Goal: Check status: Check status

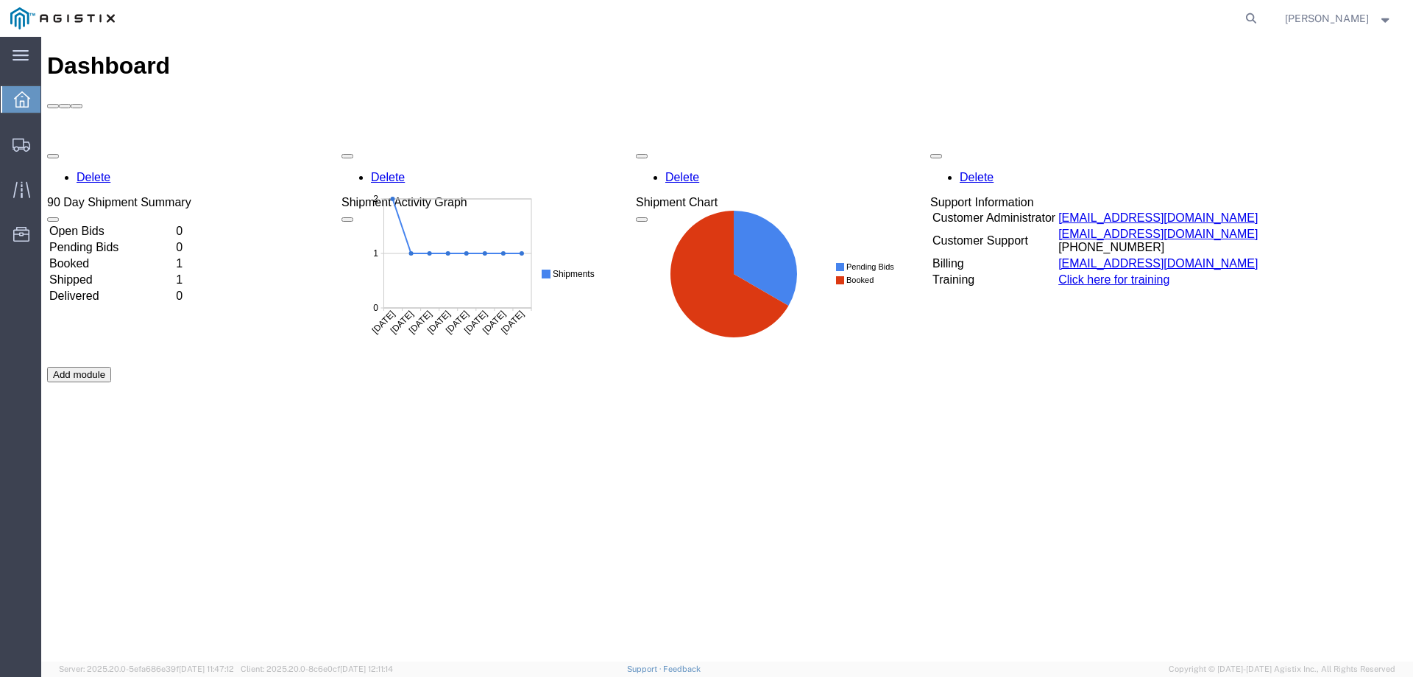
click at [102, 256] on td "Booked" at bounding box center [111, 263] width 125 height 15
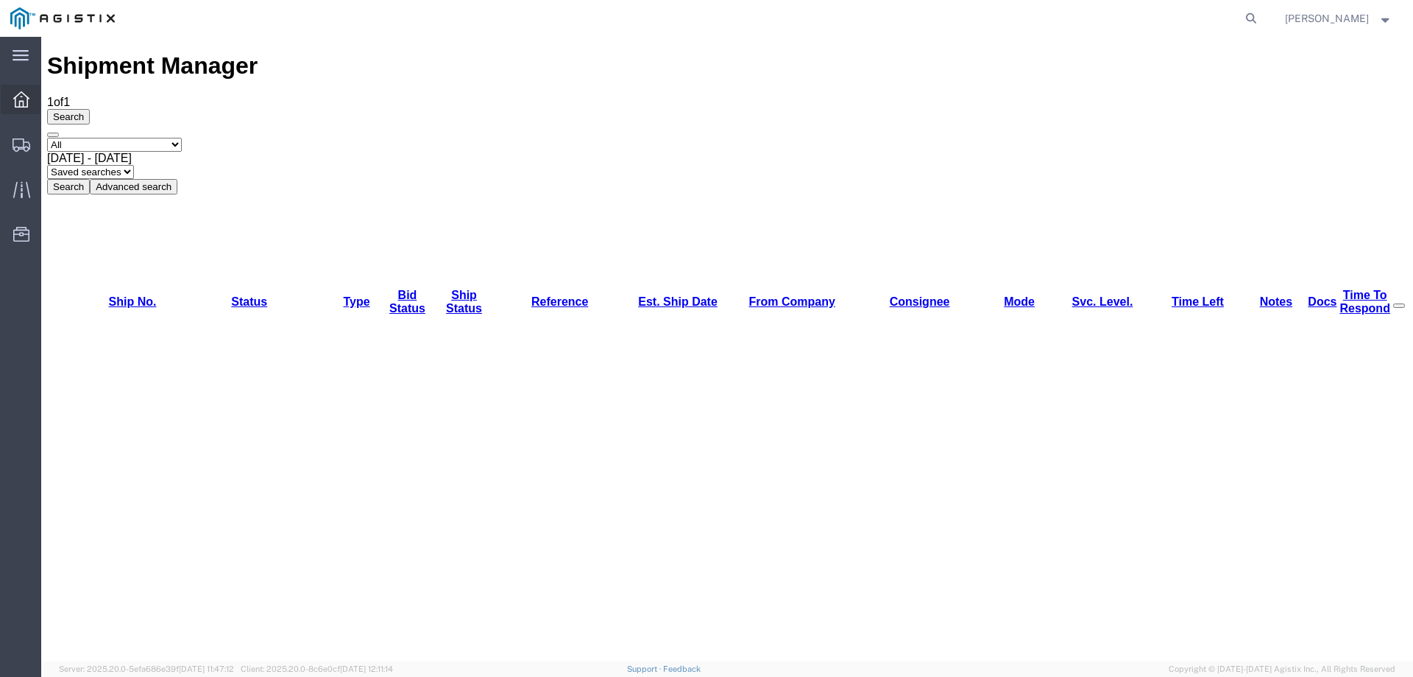
click at [24, 101] on icon at bounding box center [21, 99] width 16 height 16
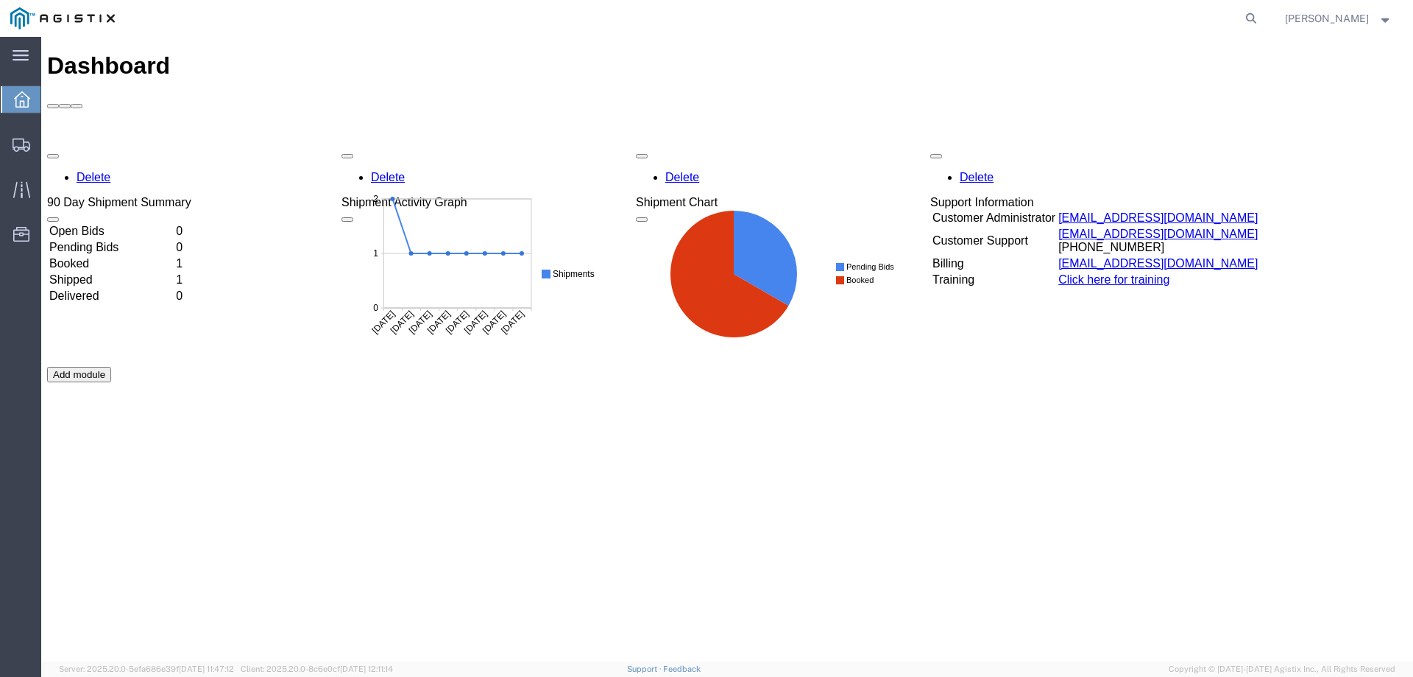
click at [110, 272] on td "Shipped" at bounding box center [111, 279] width 125 height 15
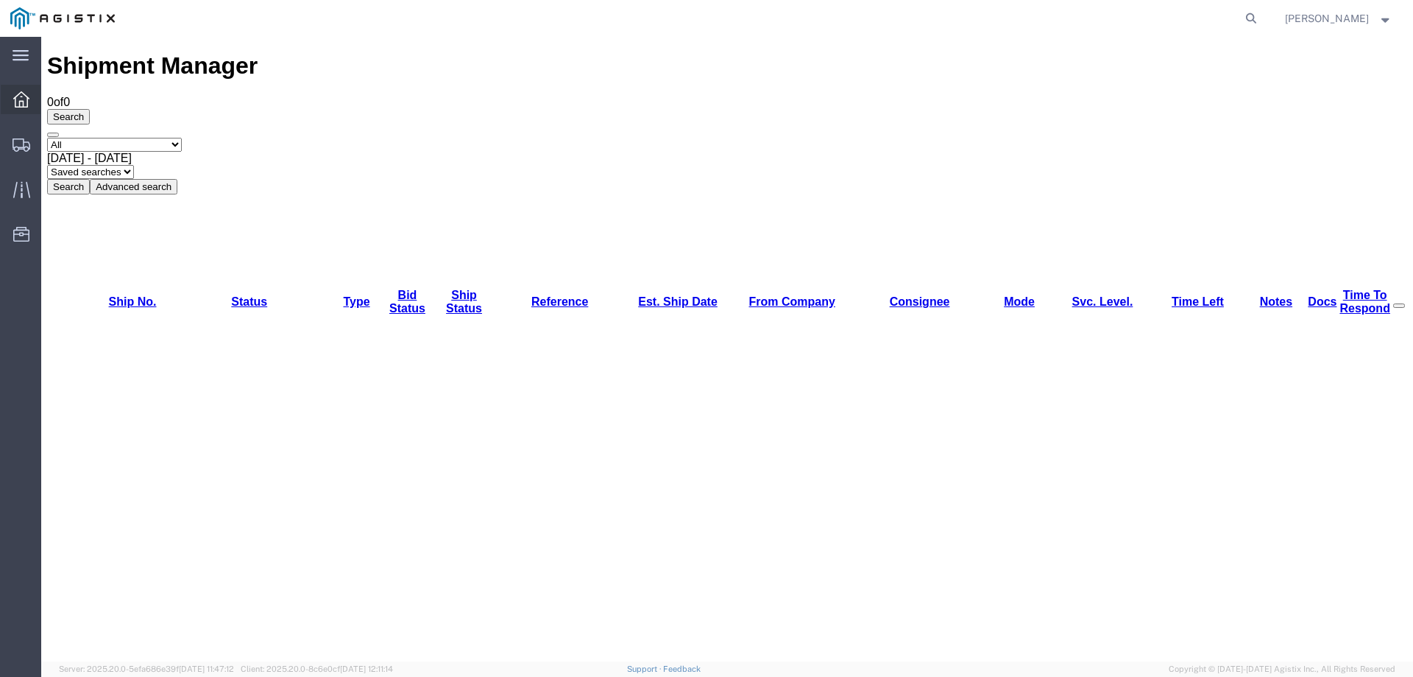
click at [21, 96] on icon at bounding box center [21, 99] width 16 height 16
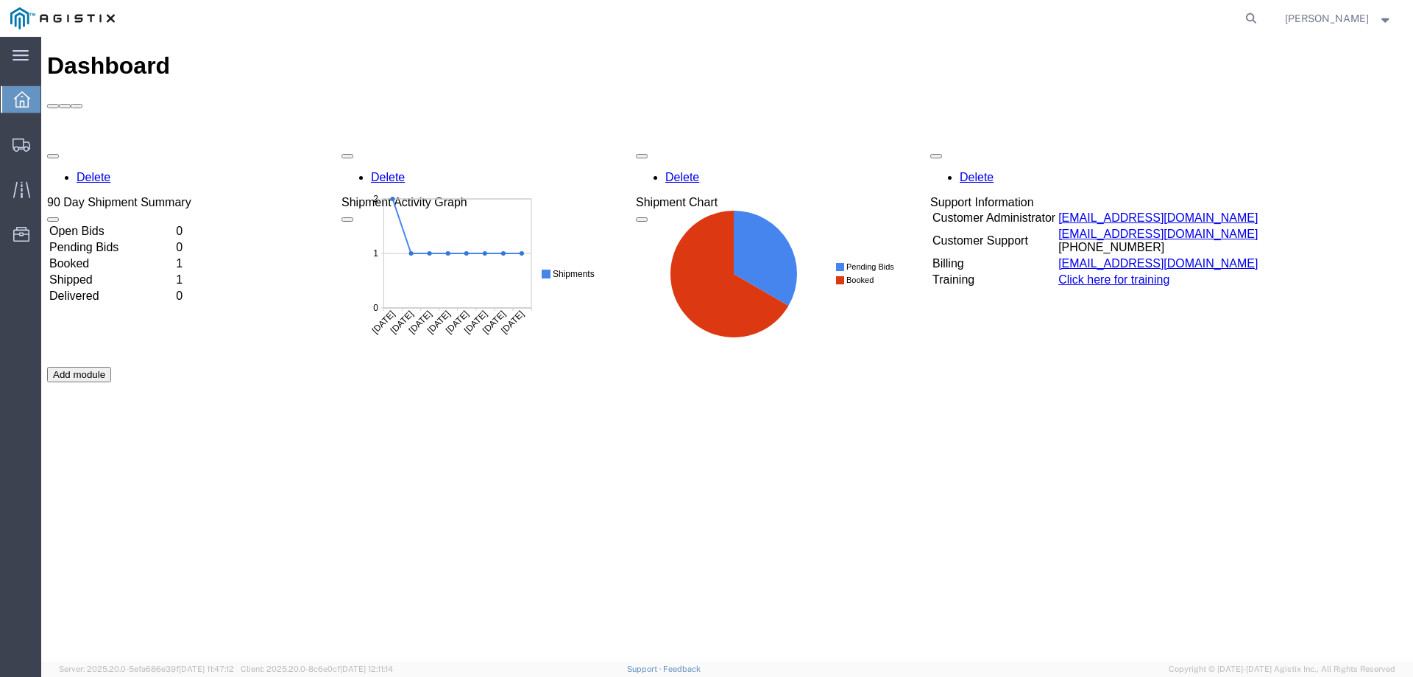
click at [90, 272] on td "Shipped" at bounding box center [111, 279] width 125 height 15
click at [114, 256] on td "Booked" at bounding box center [111, 263] width 125 height 15
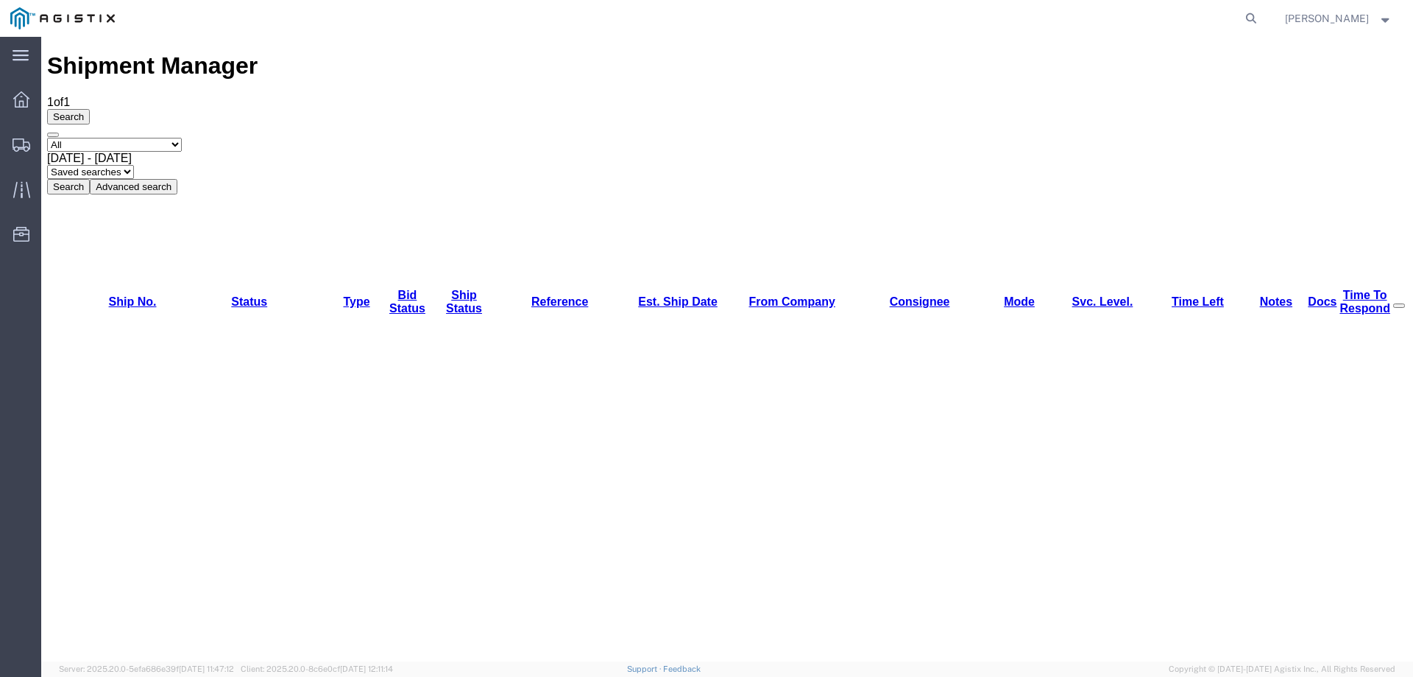
click at [1194, 15] on agx-global-search at bounding box center [1028, 18] width 471 height 37
click at [1248, 15] on agx-global-search at bounding box center [1028, 18] width 471 height 37
click at [1262, 19] on icon at bounding box center [1251, 18] width 21 height 21
click at [1201, 22] on input "search" at bounding box center [1018, 18] width 448 height 35
type input "56964756"
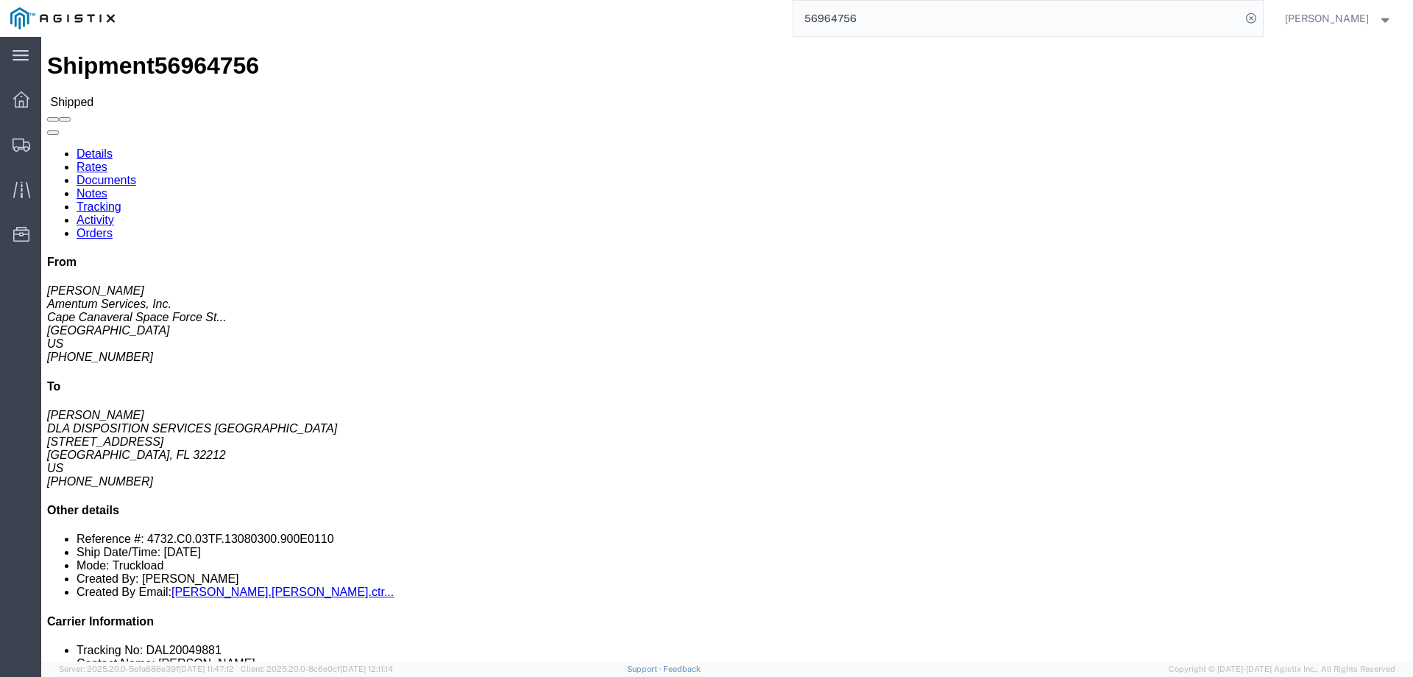
click link "Tracking"
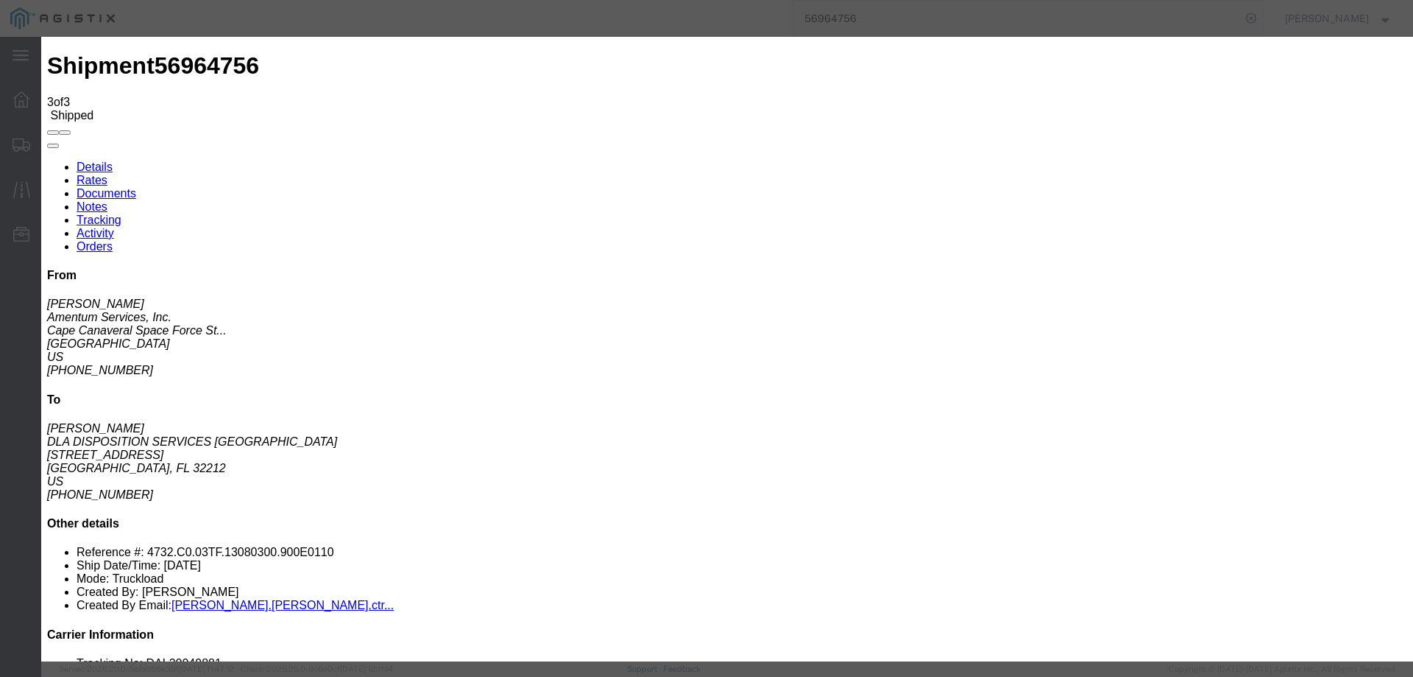
type input "[DATE]"
type input "12:00 PM"
select select "INTRANST"
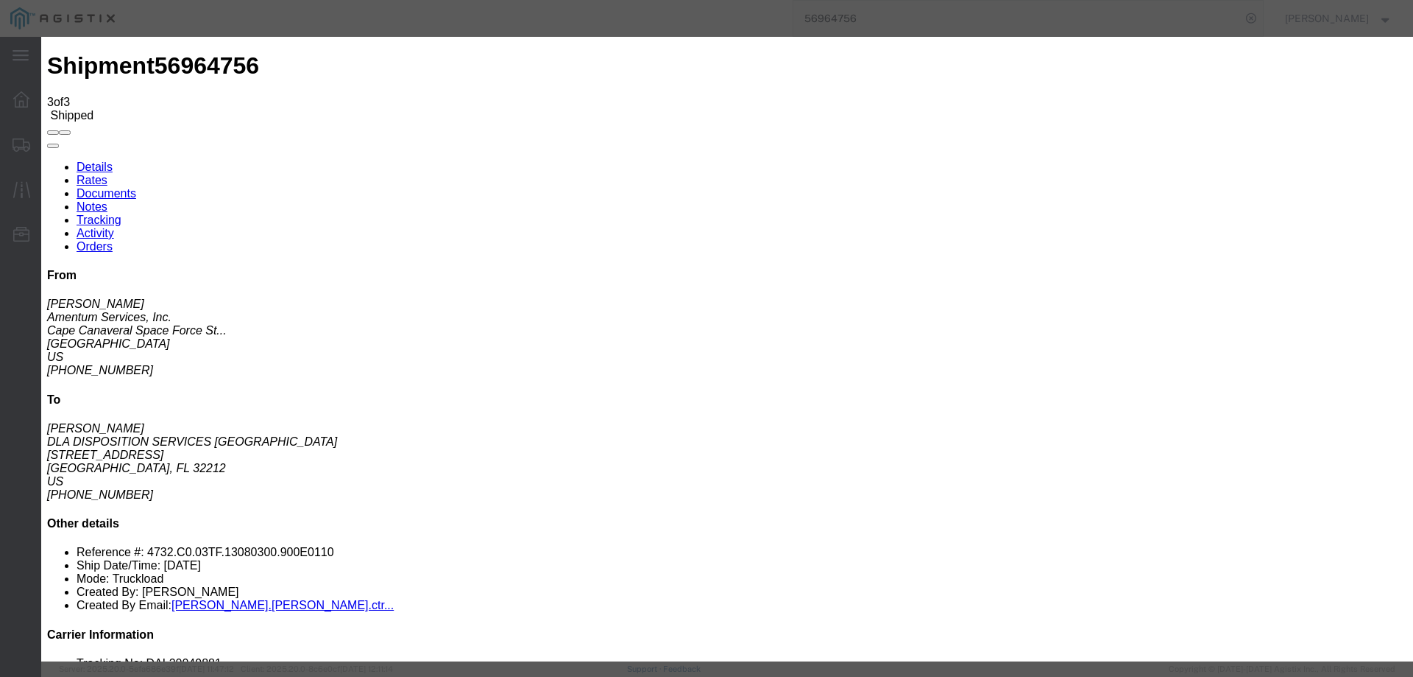
type textarea "TRAFFICE IN ROUTE ETA 1315"
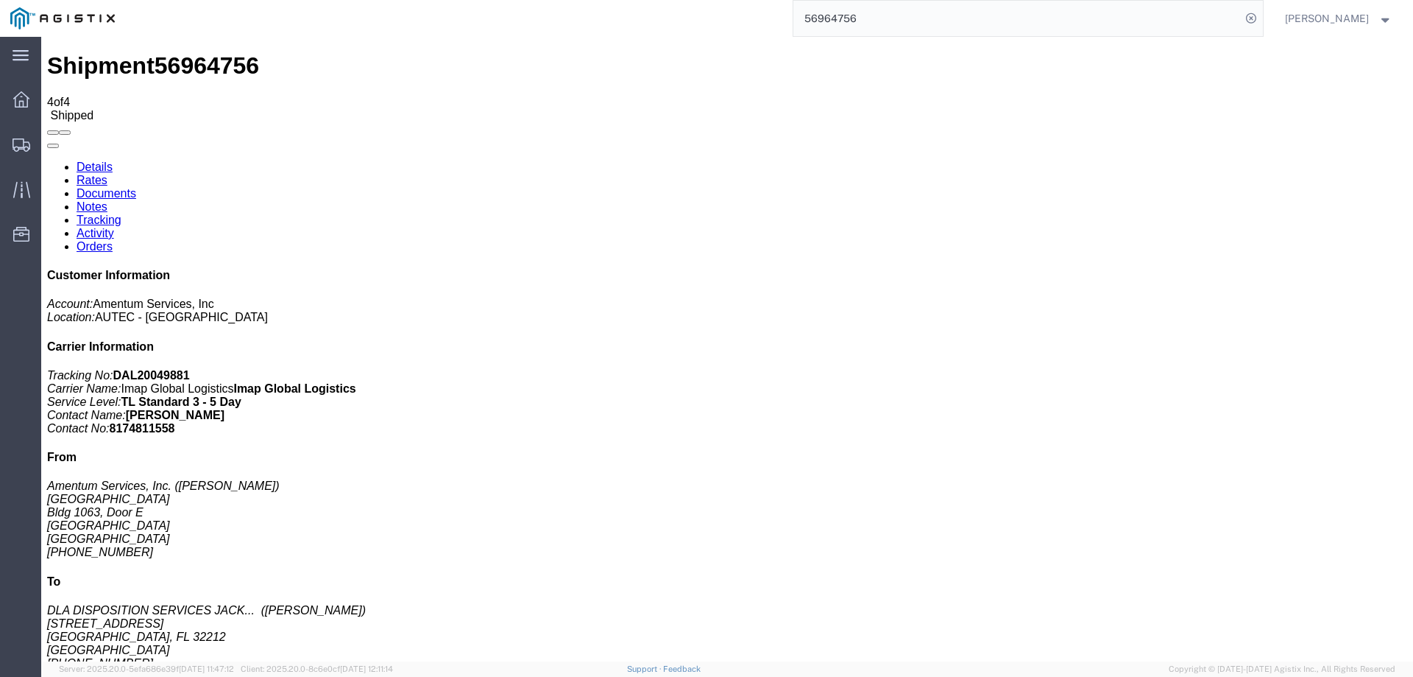
scroll to position [57, 0]
click at [1224, 604] on address "DLA DISPOSITION SERVICES JACK... ([PERSON_NAME]) [STREET_ADDRESS] [PHONE_NUMBER…" at bounding box center [727, 644] width 1360 height 80
copy div "[EMAIL_ADDRESS][PERSON_NAME][DOMAIN_NAME]"
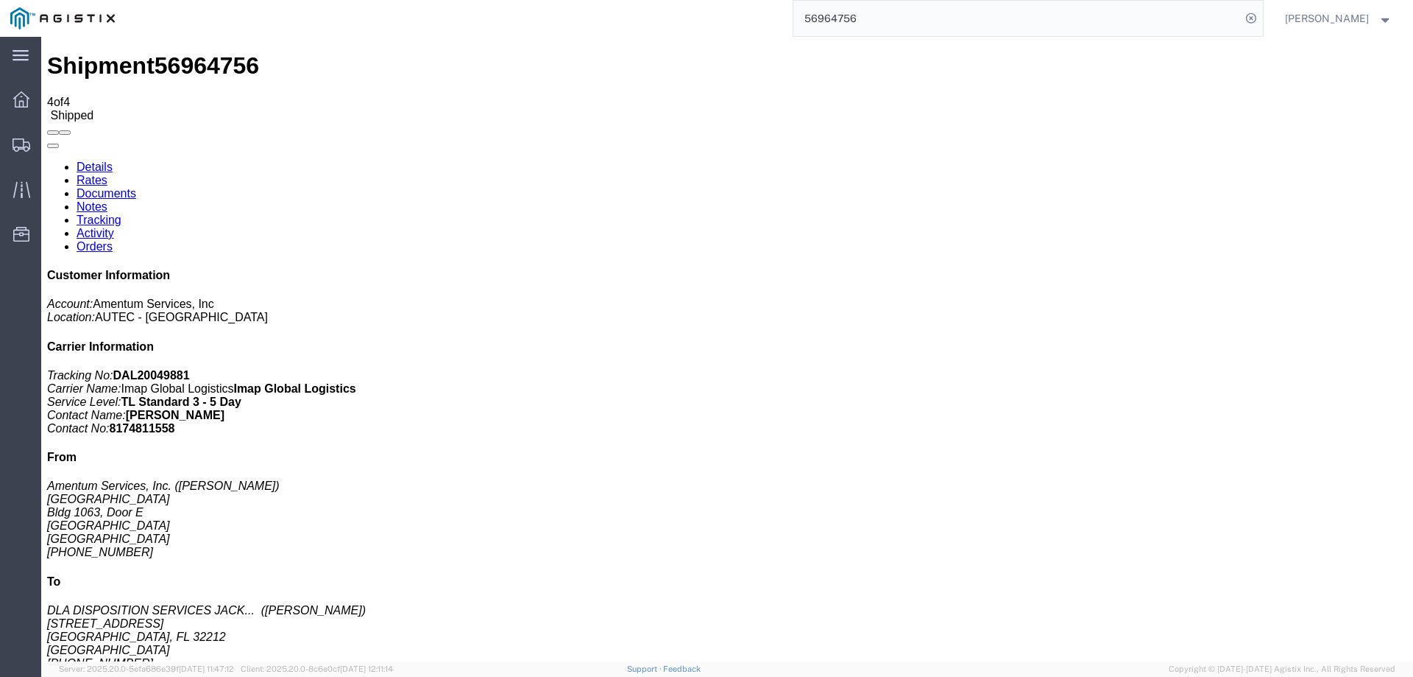
click at [1263, 604] on address "DLA DISPOSITION SERVICES JACK... ([PERSON_NAME]) [STREET_ADDRESS] [PHONE_NUMBER…" at bounding box center [727, 644] width 1360 height 80
click at [93, 160] on link "Details" at bounding box center [95, 166] width 36 height 13
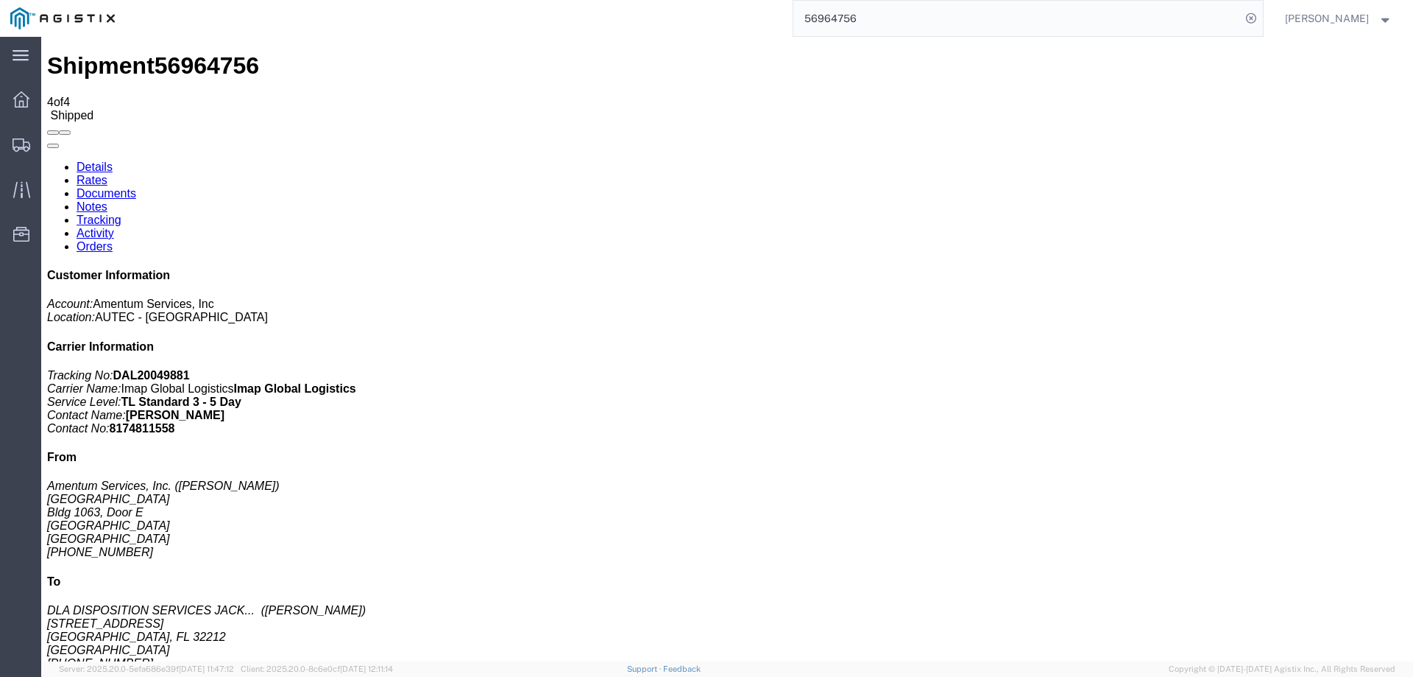
click b "4732.C0.03TF.13080300.900E0110"
copy span "Project Number: 4732.C0.03TF.13080300.900E0110"
click div "Ship From Amentum Services, Inc. ([PERSON_NAME]) [GEOGRAPHIC_DATA] [GEOGRAPHIC_…"
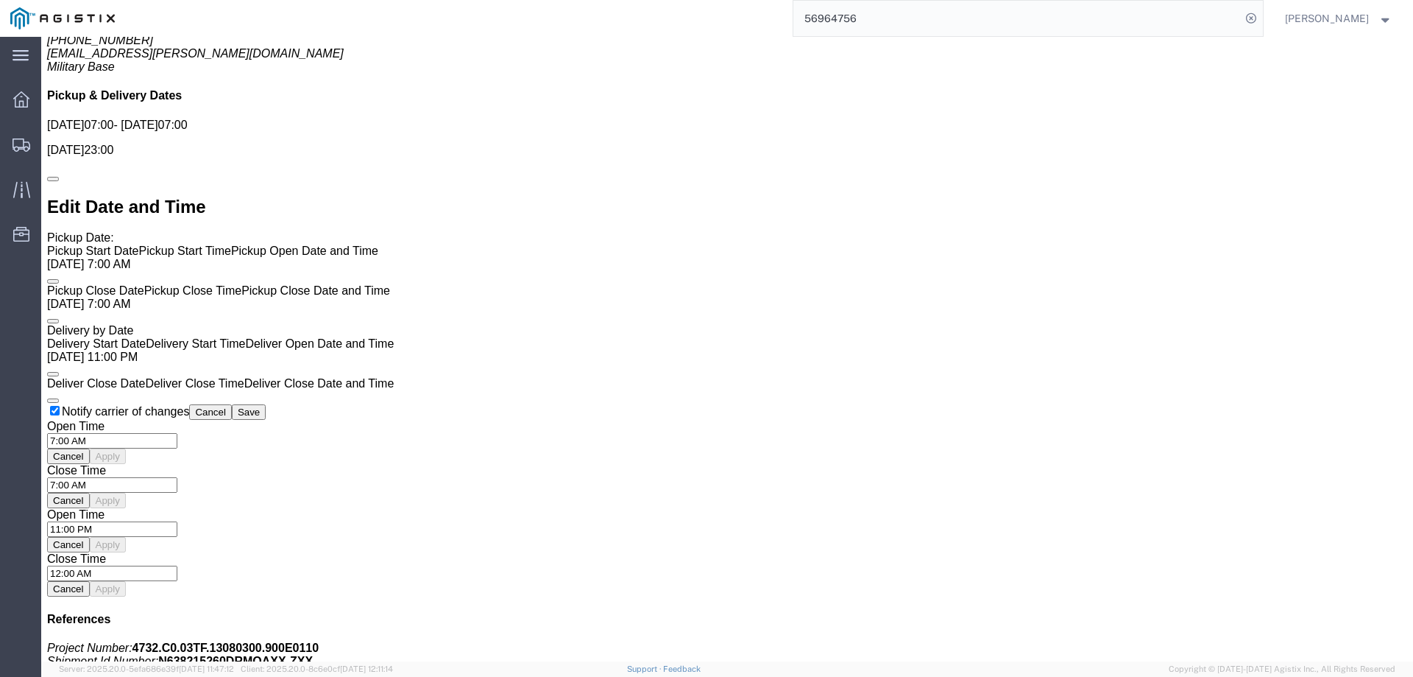
scroll to position [1271, 0]
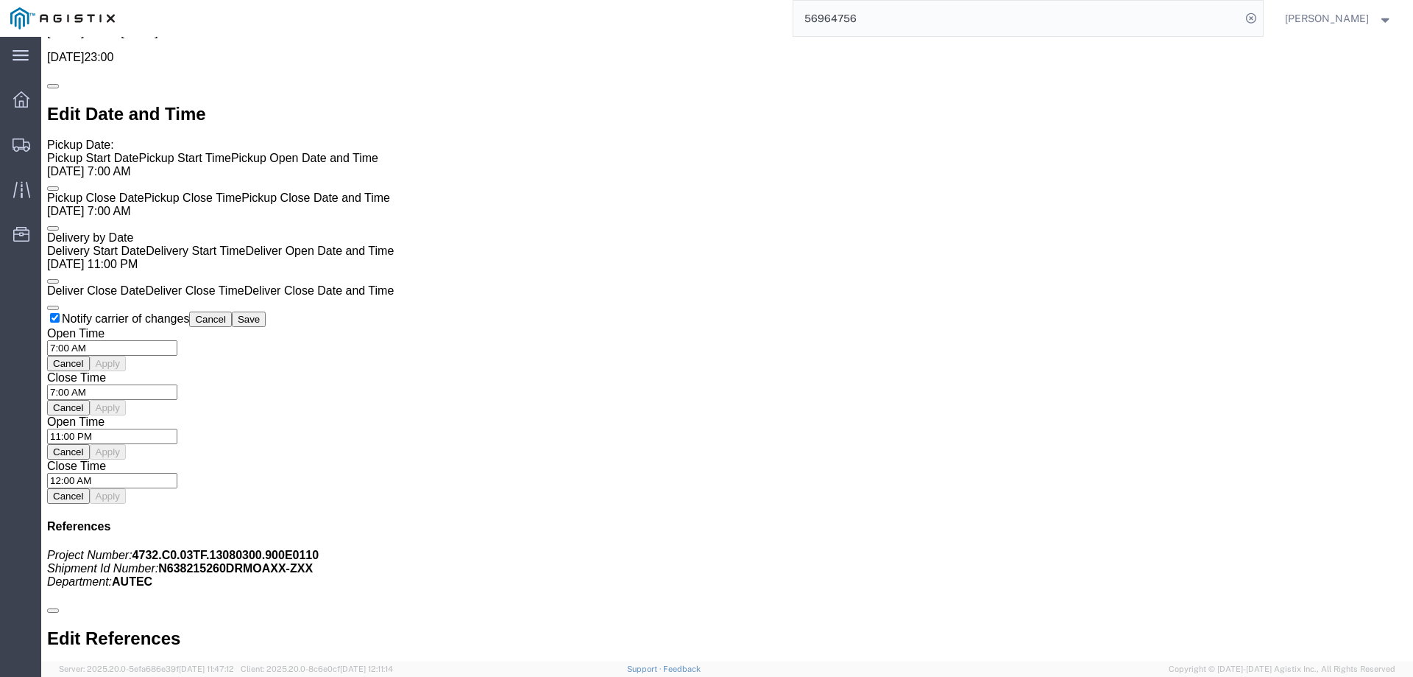
click div
drag, startPoint x: 545, startPoint y: 434, endPoint x: 755, endPoint y: 520, distance: 226.5
click div
drag, startPoint x: 673, startPoint y: 384, endPoint x: 713, endPoint y: 489, distance: 112.8
click div
